Goal: Information Seeking & Learning: Learn about a topic

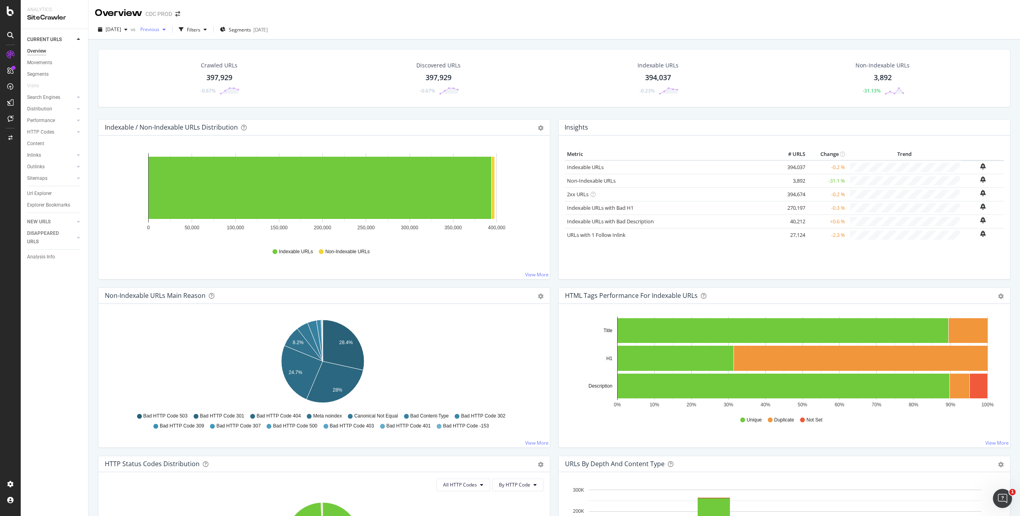
click at [159, 28] on span "Previous" at bounding box center [148, 29] width 22 height 7
click at [250, 14] on div "Overview CDC PROD" at bounding box center [554, 10] width 932 height 20
click at [210, 27] on div "button" at bounding box center [205, 29] width 10 height 5
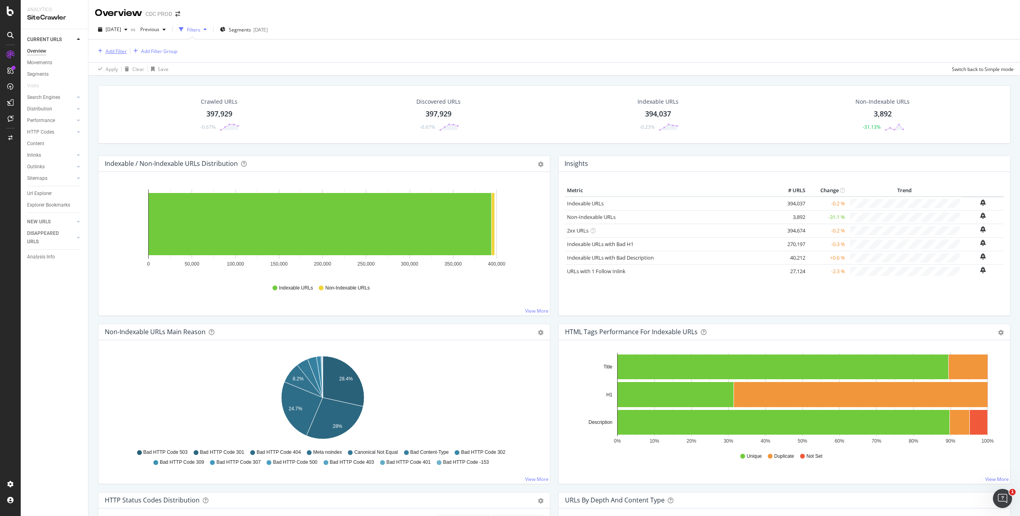
click at [116, 50] on div "Add Filter" at bounding box center [116, 51] width 21 height 7
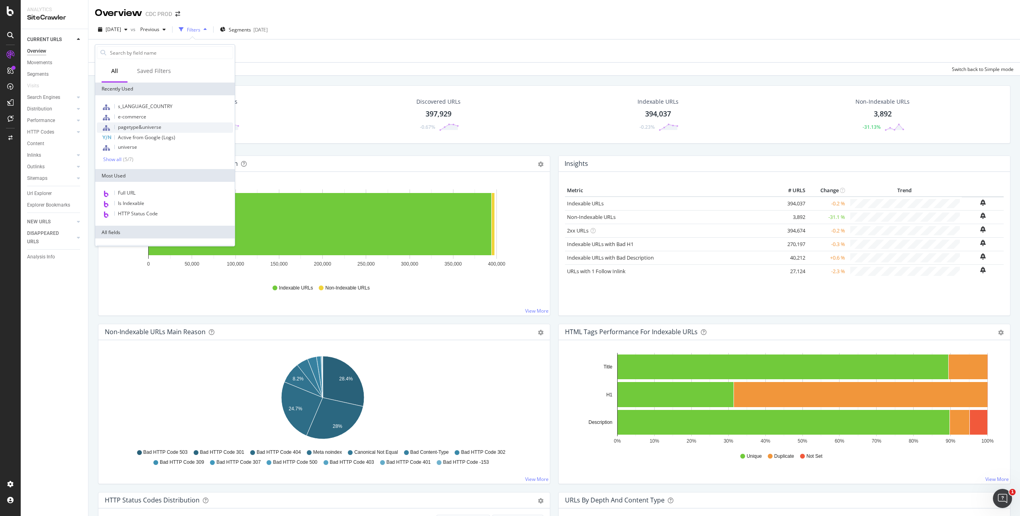
click at [156, 125] on span "pagetype&universe" at bounding box center [139, 127] width 43 height 7
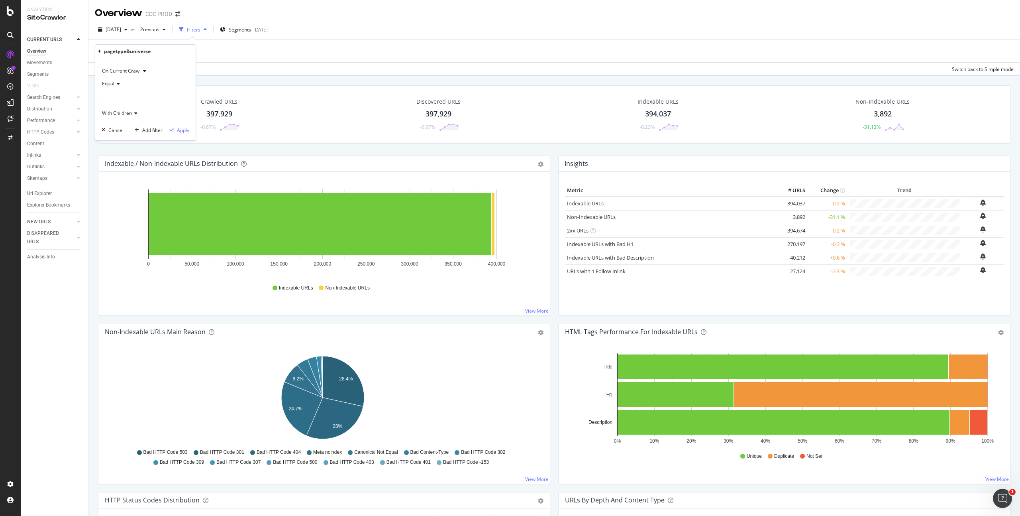
click at [127, 101] on div at bounding box center [145, 98] width 87 height 13
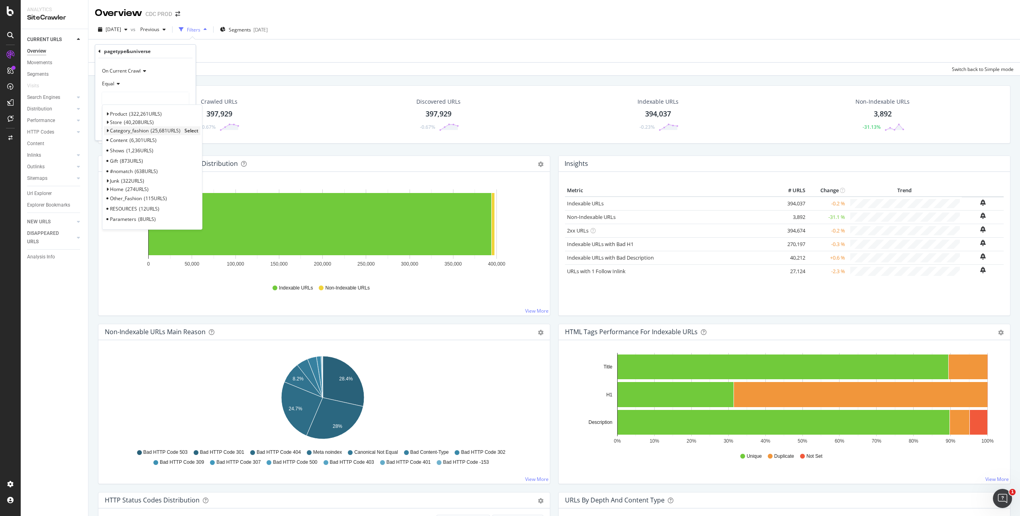
click at [191, 130] on span "Select" at bounding box center [192, 130] width 14 height 7
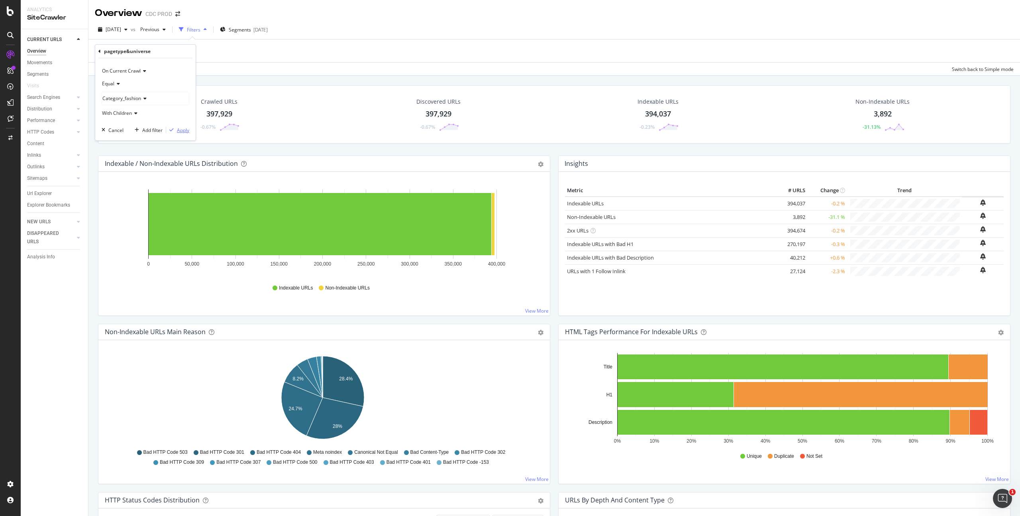
click at [187, 132] on div "Apply" at bounding box center [183, 130] width 12 height 7
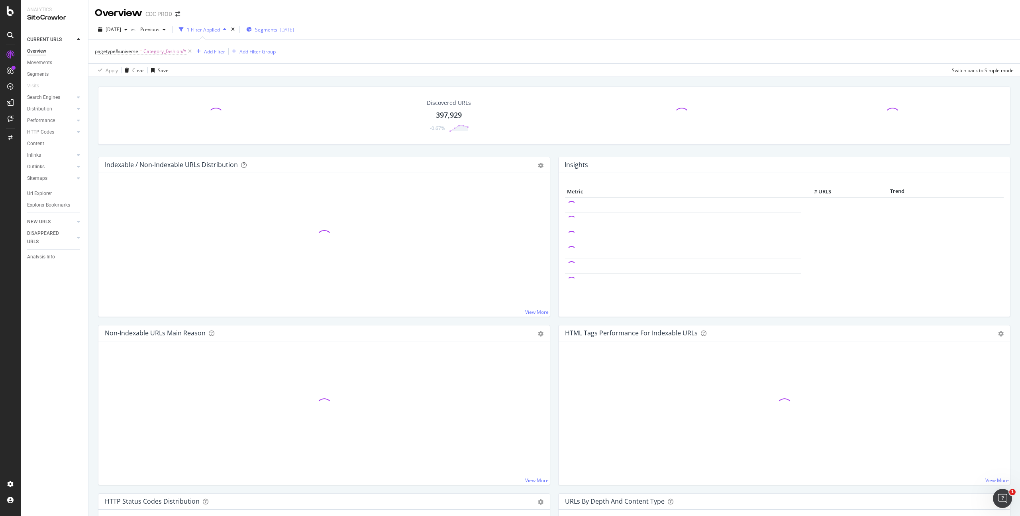
click at [294, 30] on div "[DATE]" at bounding box center [287, 29] width 14 height 7
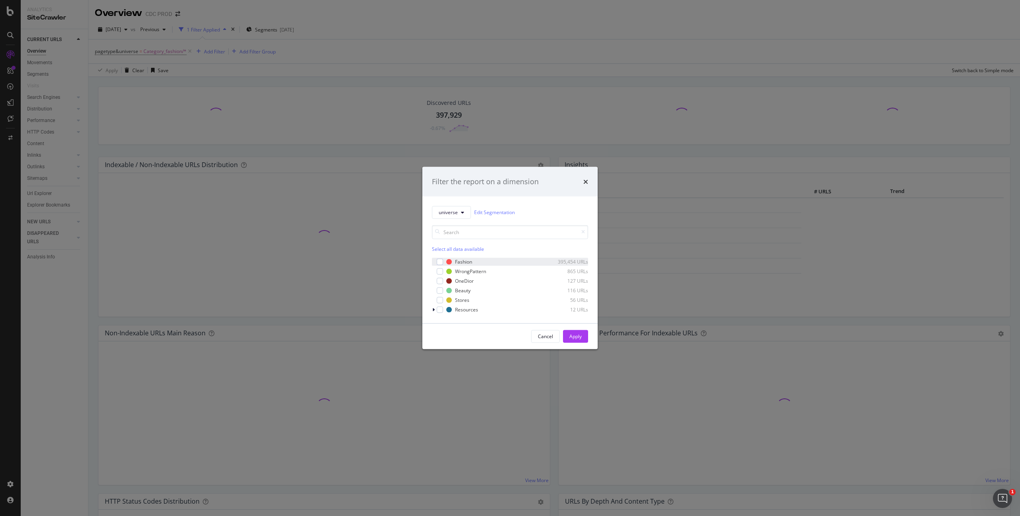
click at [465, 257] on div "Fashion 395,454 URLs WrongPattern 865 URLs OneDior 127 URLs Beauty 116 URLs Sto…" at bounding box center [510, 284] width 156 height 57
click at [464, 260] on div "Fashion" at bounding box center [463, 261] width 17 height 7
drag, startPoint x: 579, startPoint y: 334, endPoint x: 480, endPoint y: 219, distance: 151.8
click at [579, 334] on div "Apply" at bounding box center [576, 336] width 12 height 7
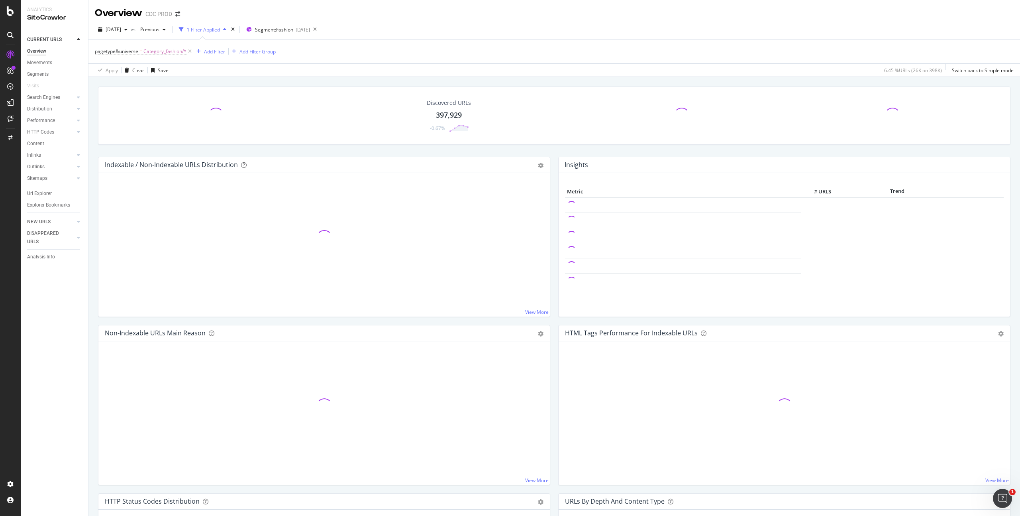
click at [206, 51] on div "Add Filter" at bounding box center [214, 51] width 21 height 7
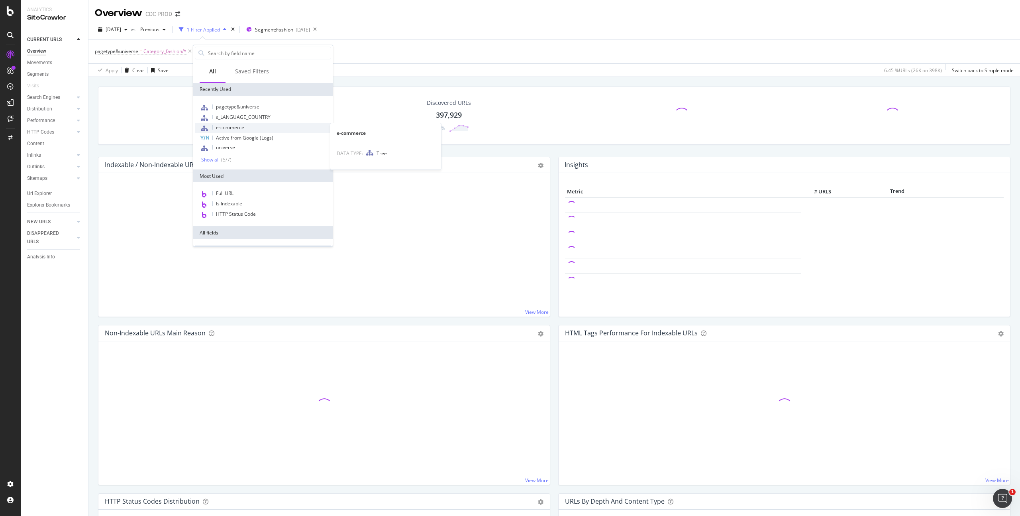
click at [254, 127] on div "e-commerce" at bounding box center [263, 128] width 136 height 10
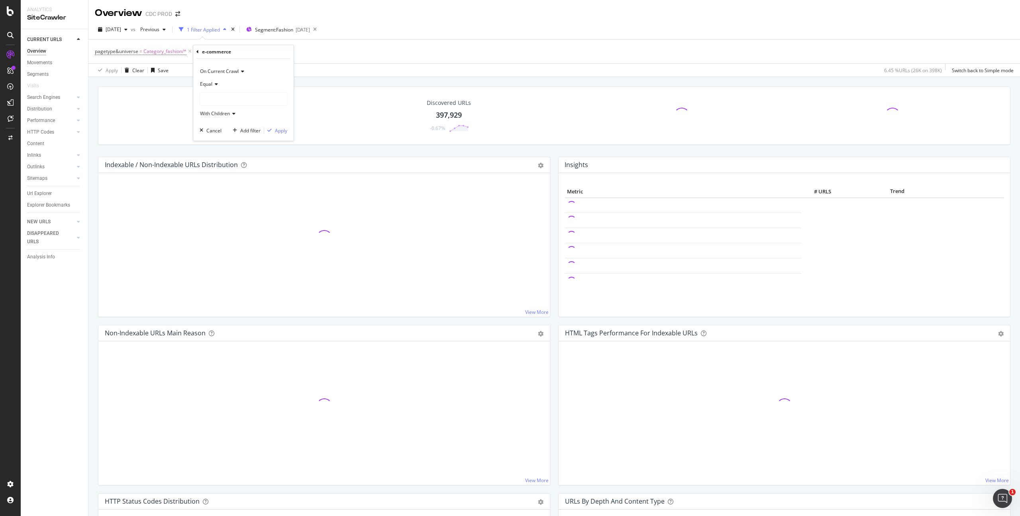
click at [218, 100] on div at bounding box center [243, 98] width 87 height 13
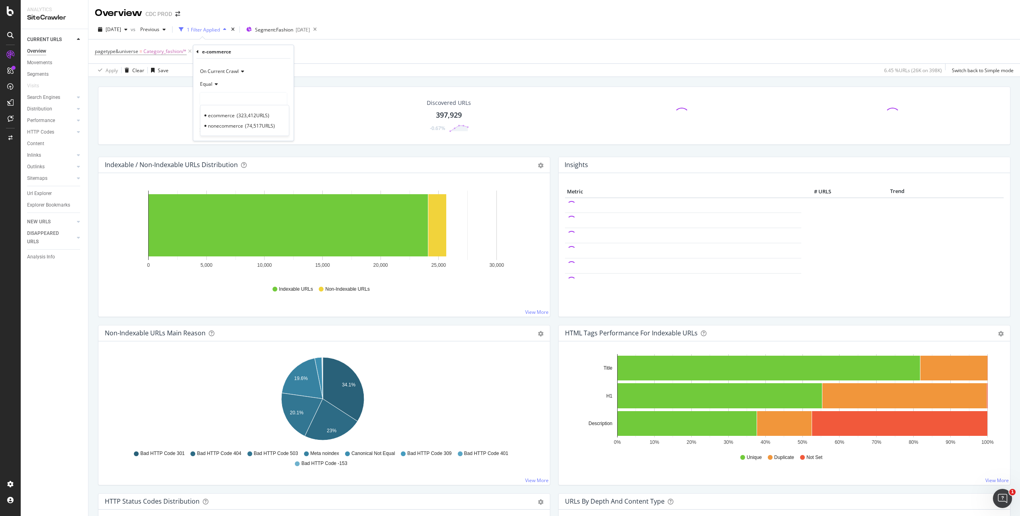
click at [222, 98] on div at bounding box center [243, 98] width 87 height 13
drag, startPoint x: 342, startPoint y: 50, endPoint x: 334, endPoint y: 53, distance: 7.9
click at [342, 50] on div "pagetype&universe = Category_fashion/* and e-commerce = Add Filter Add Filter G…" at bounding box center [554, 51] width 919 height 24
click at [243, 53] on icon at bounding box center [243, 51] width 7 height 8
click at [223, 51] on div "Add Filter" at bounding box center [214, 51] width 21 height 7
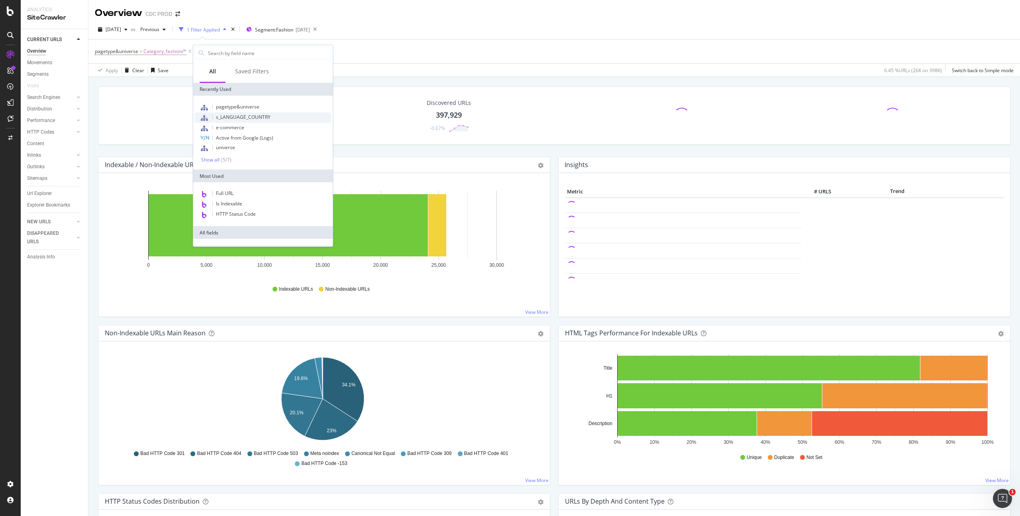
click at [270, 118] on div "s_LANGUAGE_COUNTRY" at bounding box center [263, 117] width 136 height 10
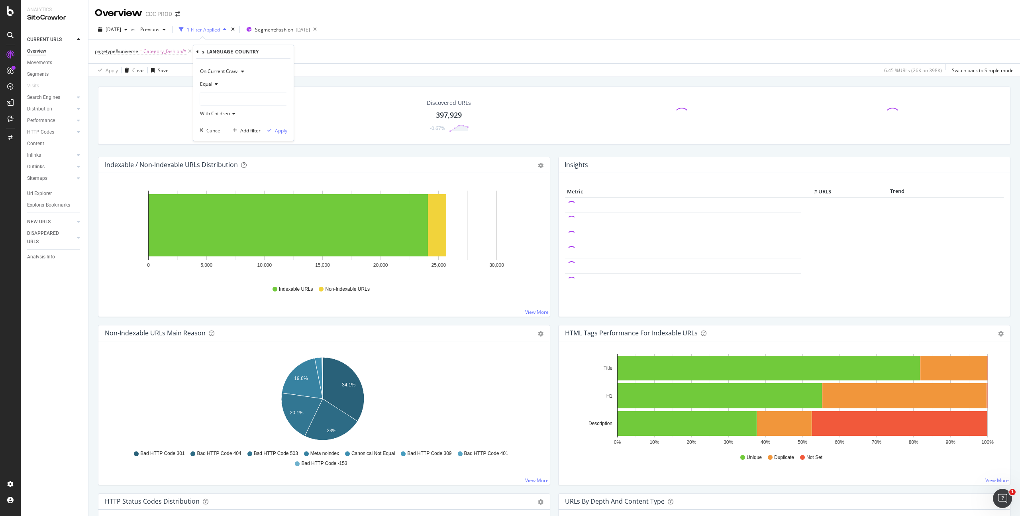
click at [212, 96] on div at bounding box center [243, 98] width 87 height 13
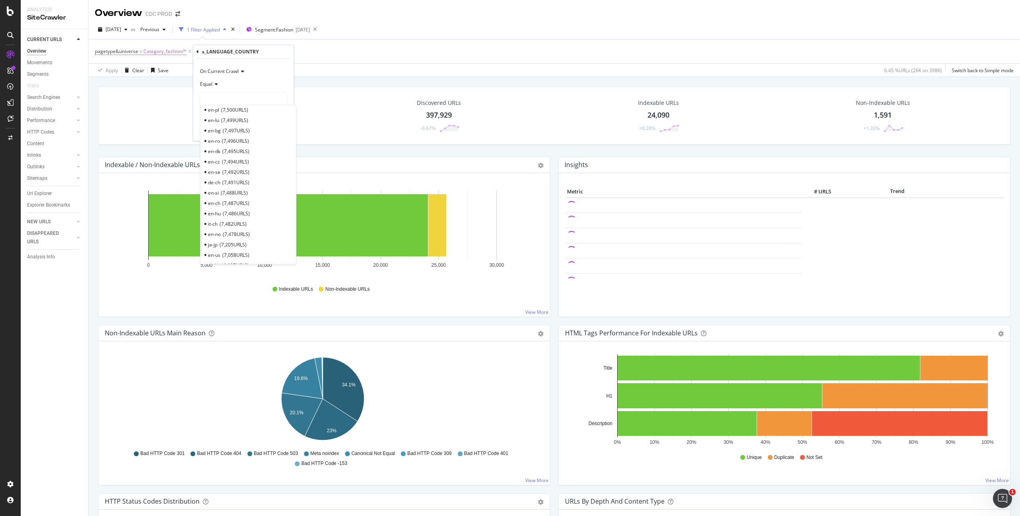
scroll to position [230, 0]
click at [232, 247] on span "7,205 URLS" at bounding box center [233, 247] width 27 height 7
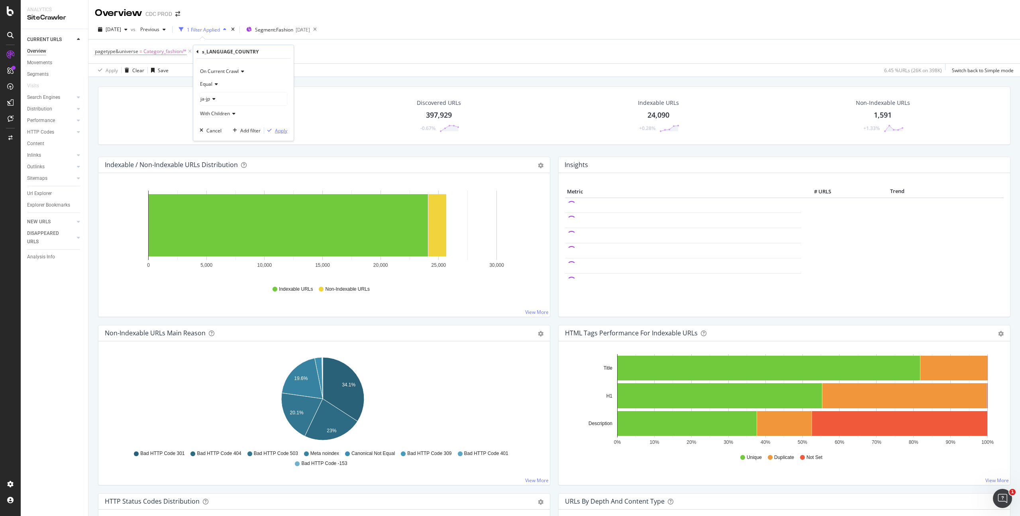
click at [282, 130] on div "Apply" at bounding box center [281, 130] width 12 height 7
